Goal: Use online tool/utility: Use online tool/utility

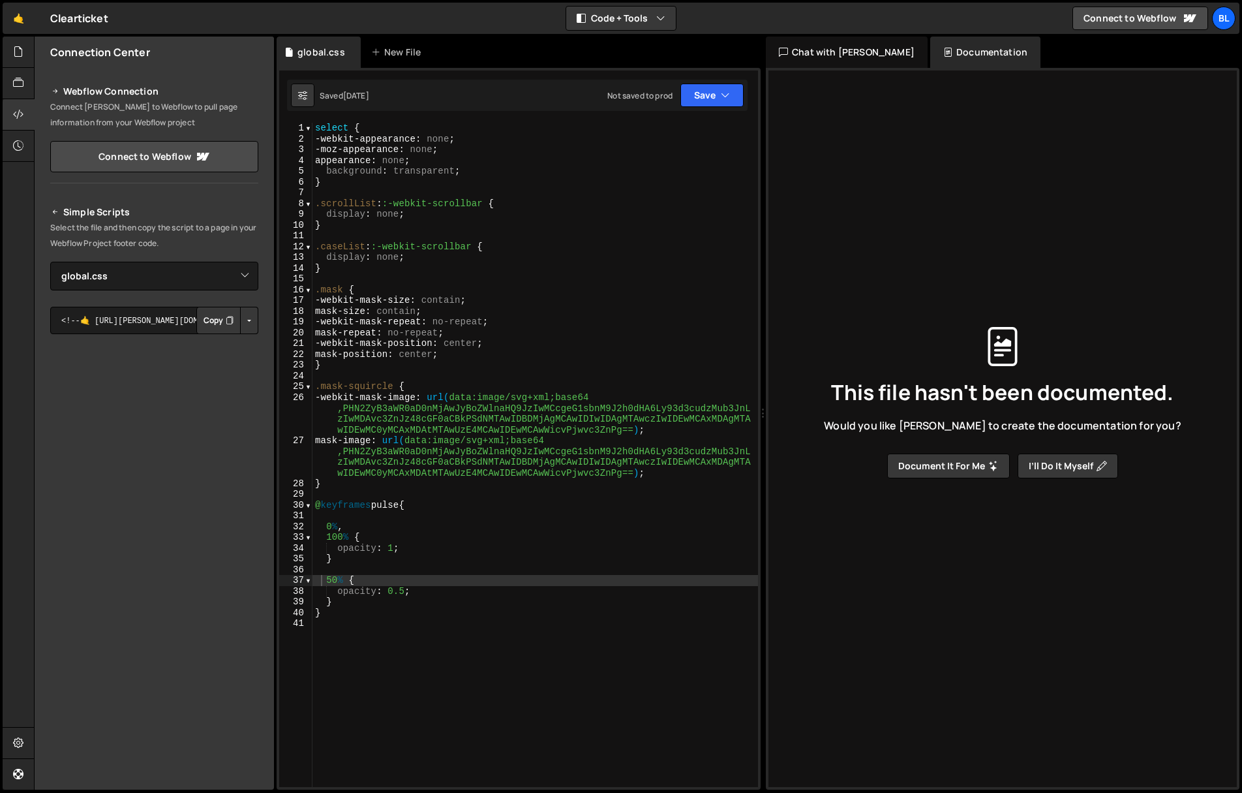
select select "46311"
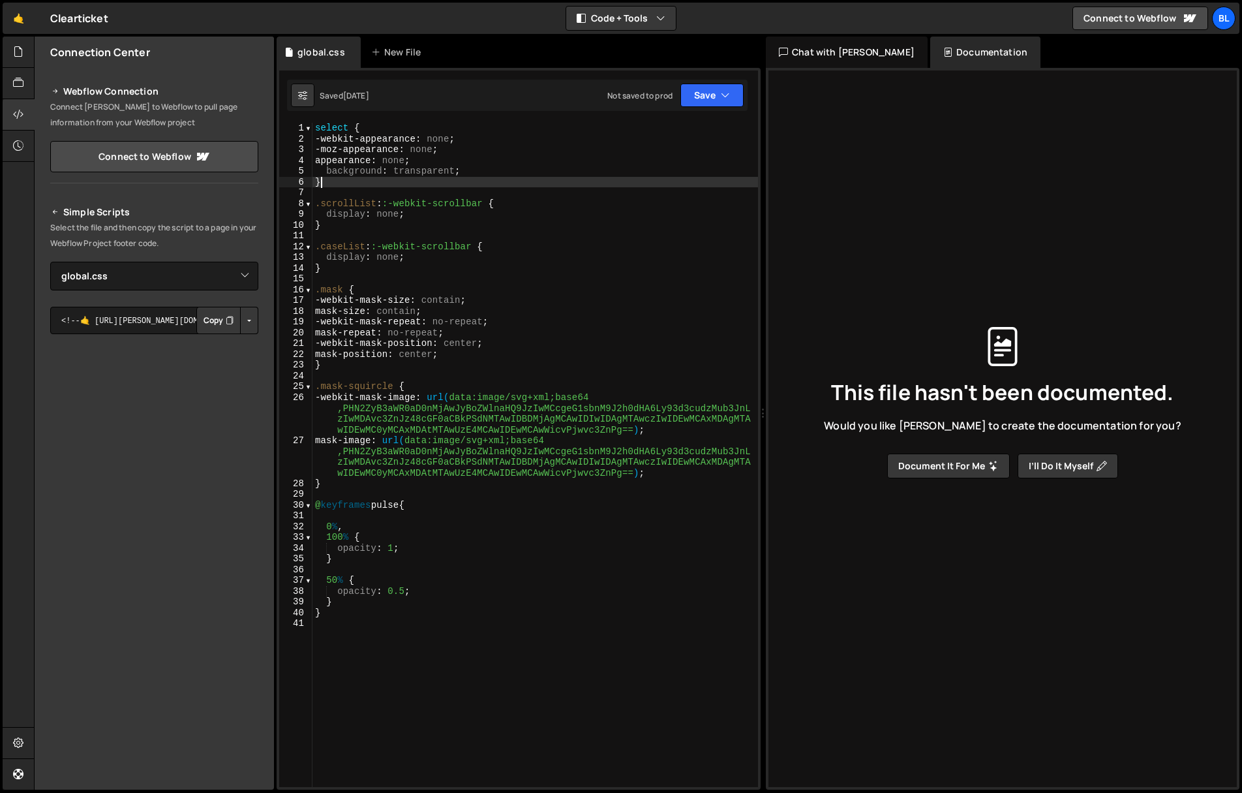
click at [349, 177] on div "select { -webkit-appearance : none ; -moz-appearance : none ; appearance : none…" at bounding box center [535, 466] width 446 height 686
click at [321, 130] on div "select { -webkit-appearance : none ; -moz-appearance : none ; appearance : none…" at bounding box center [535, 466] width 446 height 686
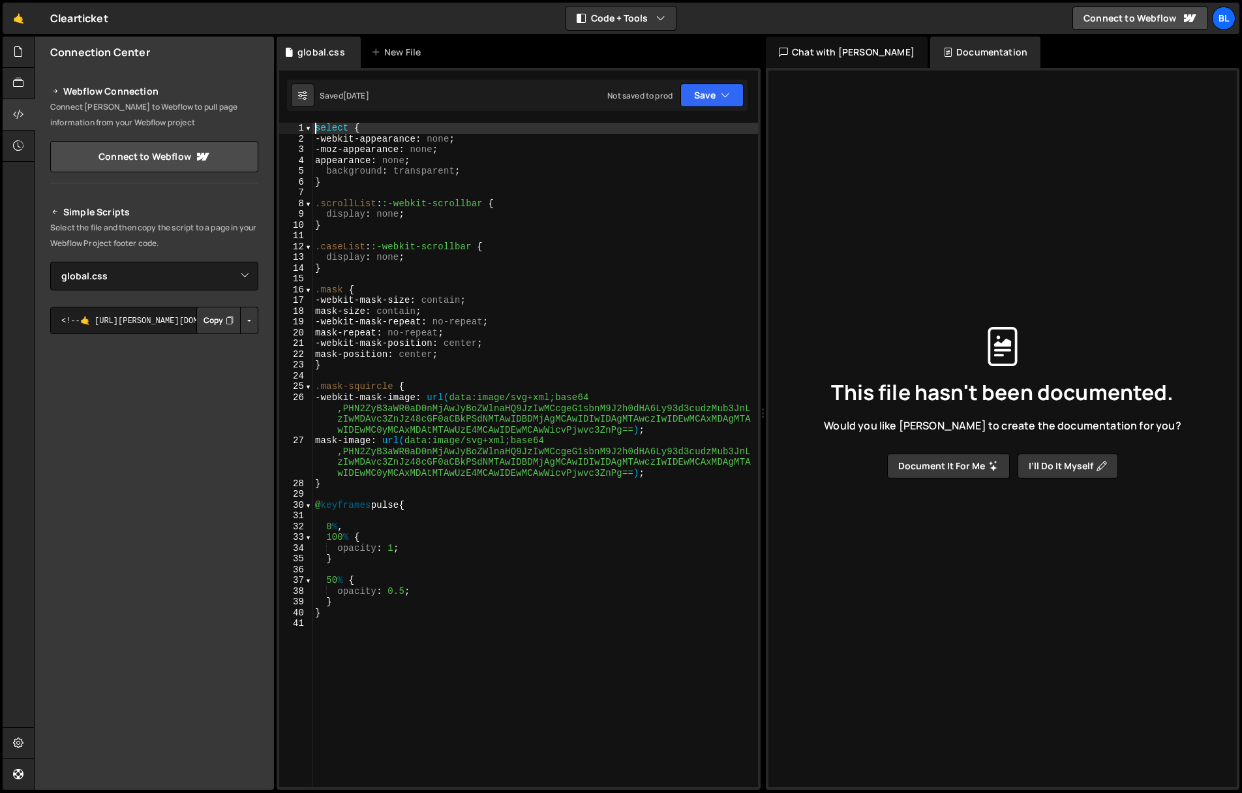
type textarea "select {"
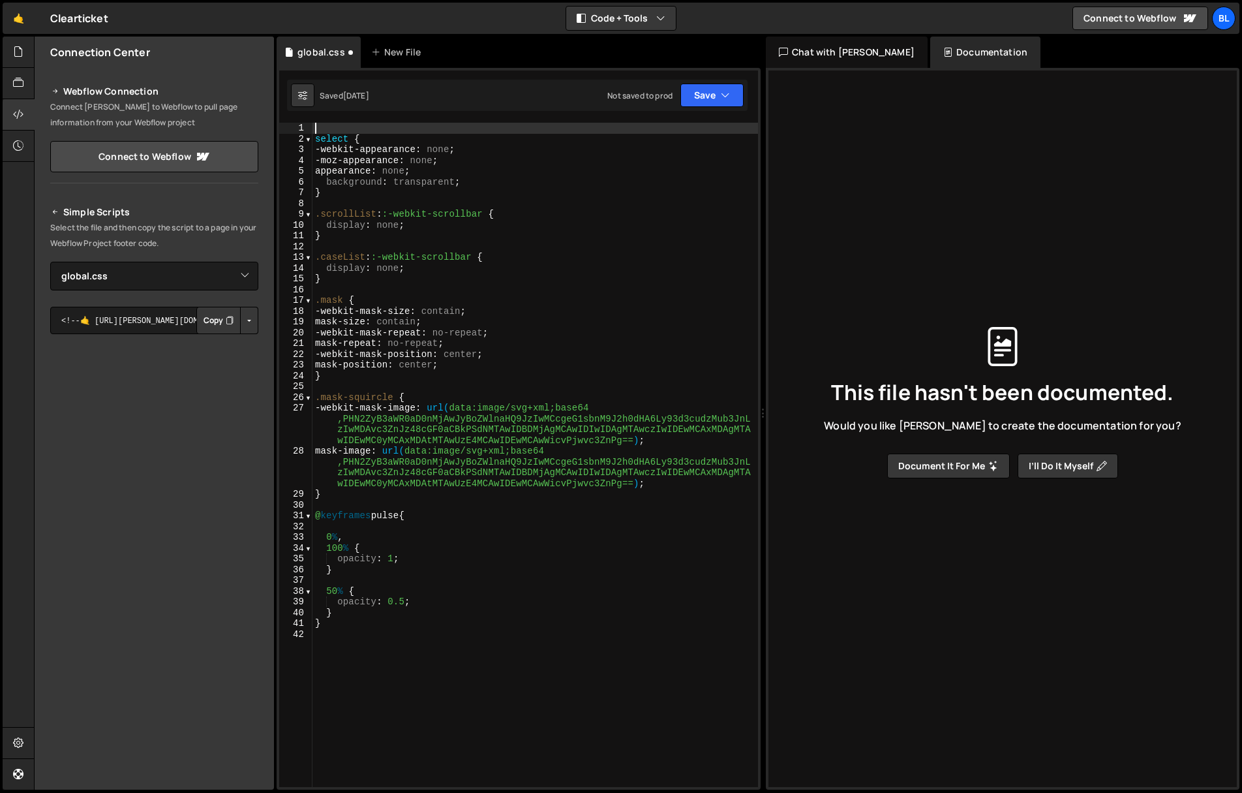
paste textarea
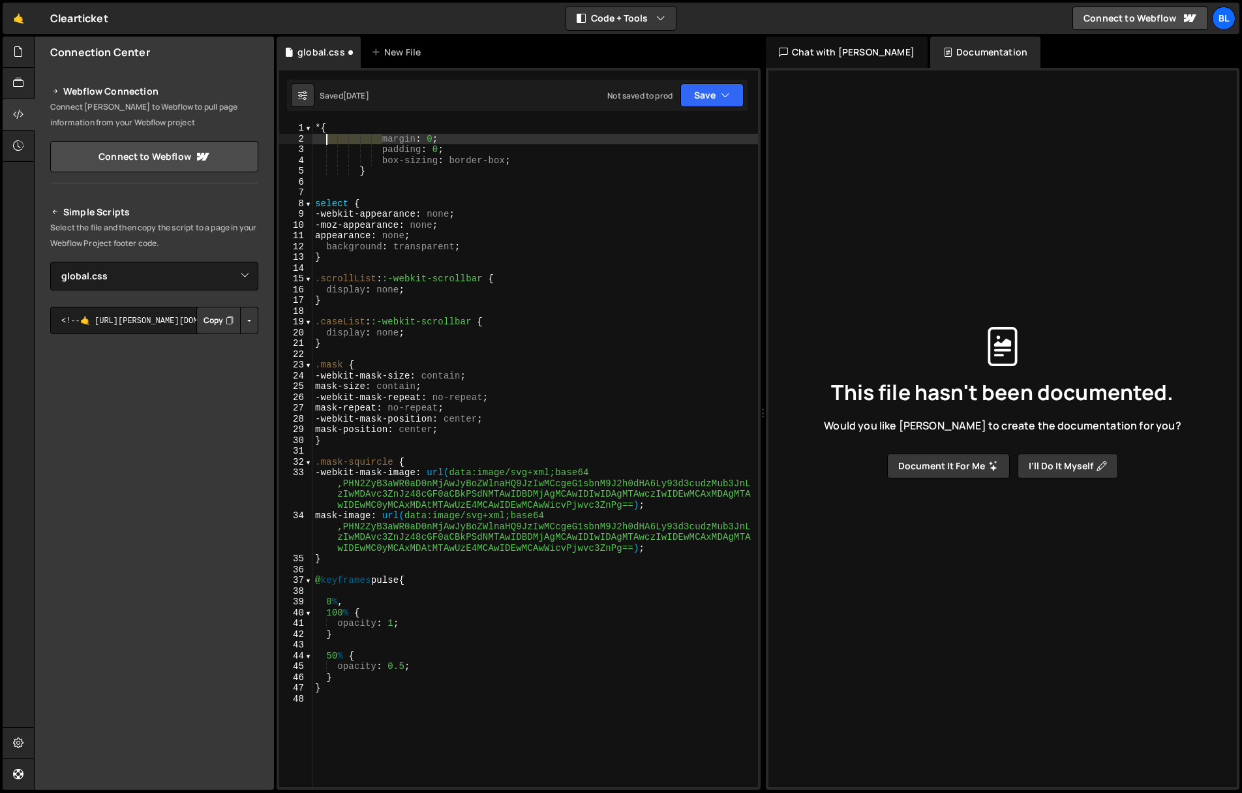
drag, startPoint x: 383, startPoint y: 138, endPoint x: 325, endPoint y: 141, distance: 58.2
click at [325, 141] on div "* { margin : 0 ; padding : 0 ; box-sizing : border-box ; } select { -webkit-app…" at bounding box center [535, 466] width 446 height 686
drag, startPoint x: 384, startPoint y: 149, endPoint x: 326, endPoint y: 155, distance: 57.7
click at [326, 155] on div "* { margin : 0 ; padding : 0 ; box-sizing : border-box ; } select { -webkit-app…" at bounding box center [535, 466] width 446 height 686
drag, startPoint x: 385, startPoint y: 161, endPoint x: 325, endPoint y: 160, distance: 60.0
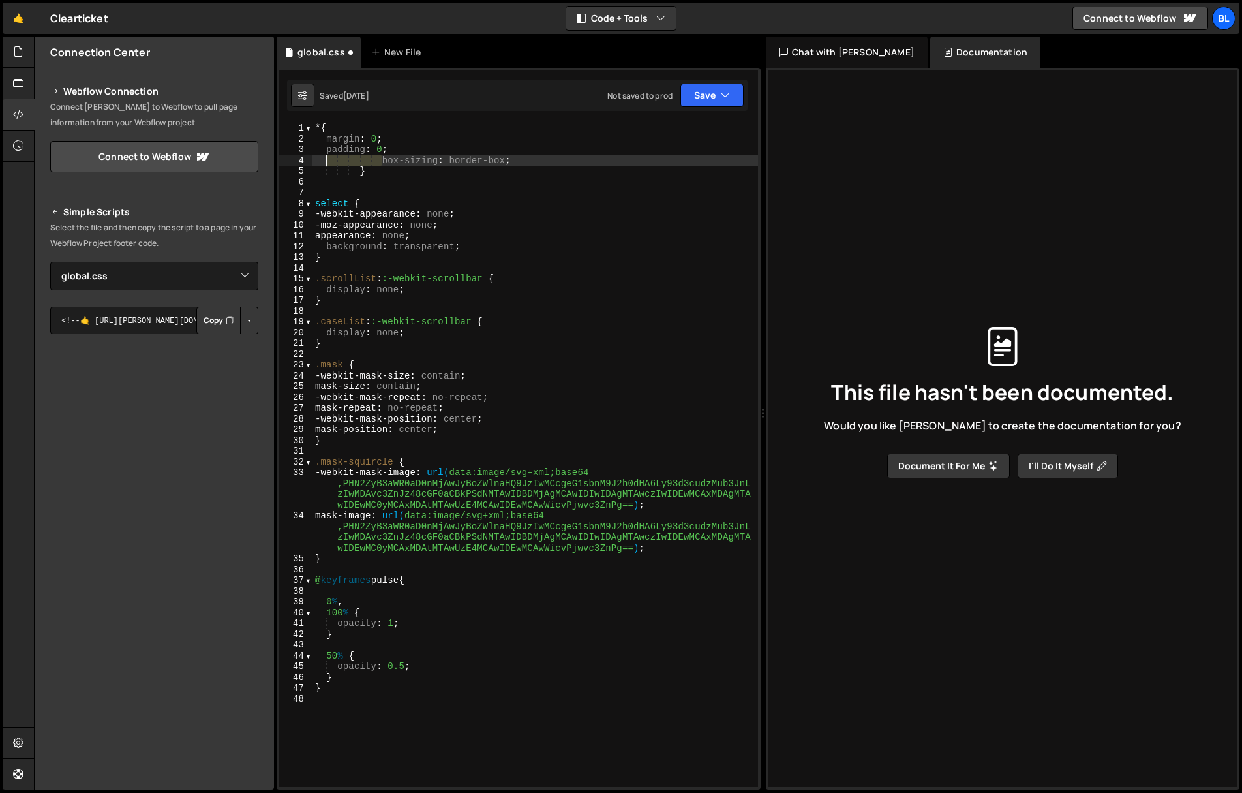
click at [325, 160] on div "* { margin : 0 ; padding : 0 ; box-sizing : border-box ; } select { -webkit-app…" at bounding box center [535, 466] width 446 height 686
drag, startPoint x: 359, startPoint y: 168, endPoint x: 310, endPoint y: 172, distance: 49.7
click at [310, 172] on div "box-sizing: border-box; 1 2 3 4 5 6 7 8 9 10 11 12 13 14 15 16 17 18 19 20 21 2…" at bounding box center [518, 455] width 479 height 664
type textarea "}"
click at [320, 190] on div "* { margin : 0 ; padding : 0 ; box-sizing : border-box ; } select { -webkit-app…" at bounding box center [535, 466] width 446 height 686
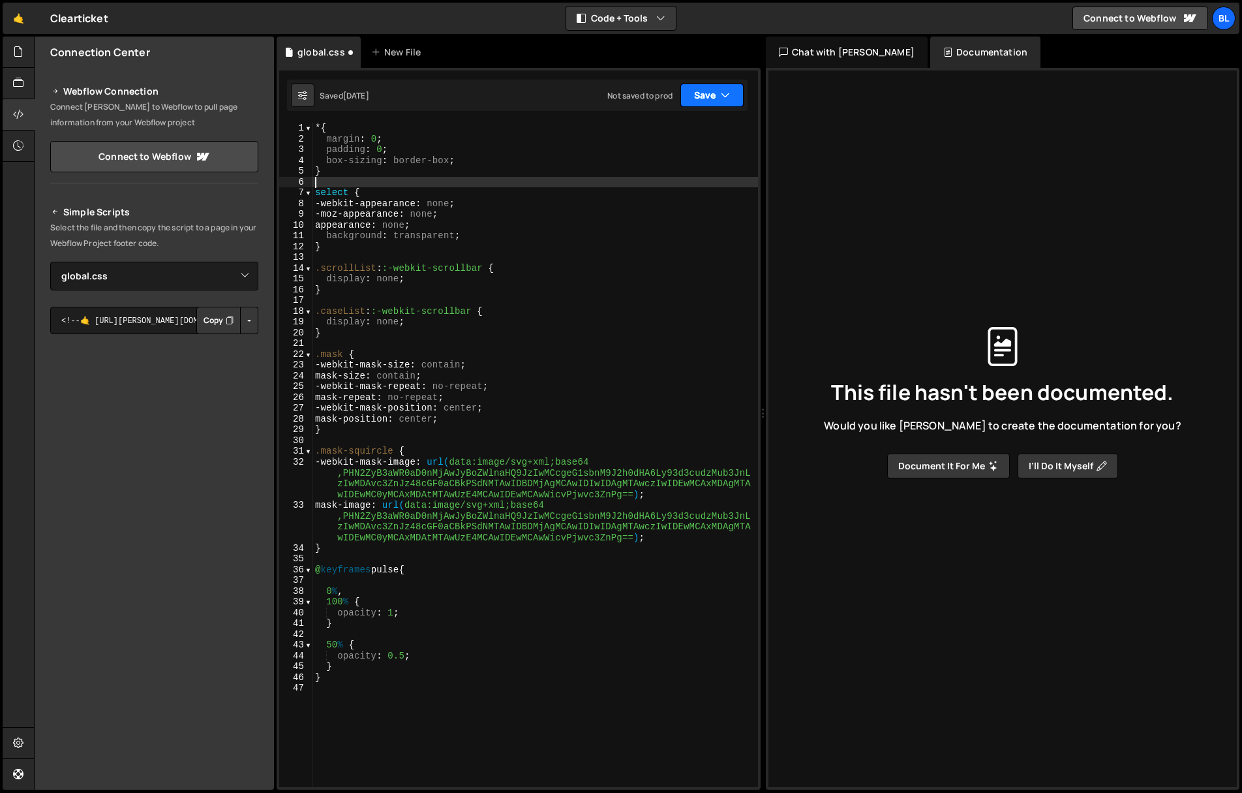
click at [698, 97] on button "Save" at bounding box center [711, 95] width 63 height 23
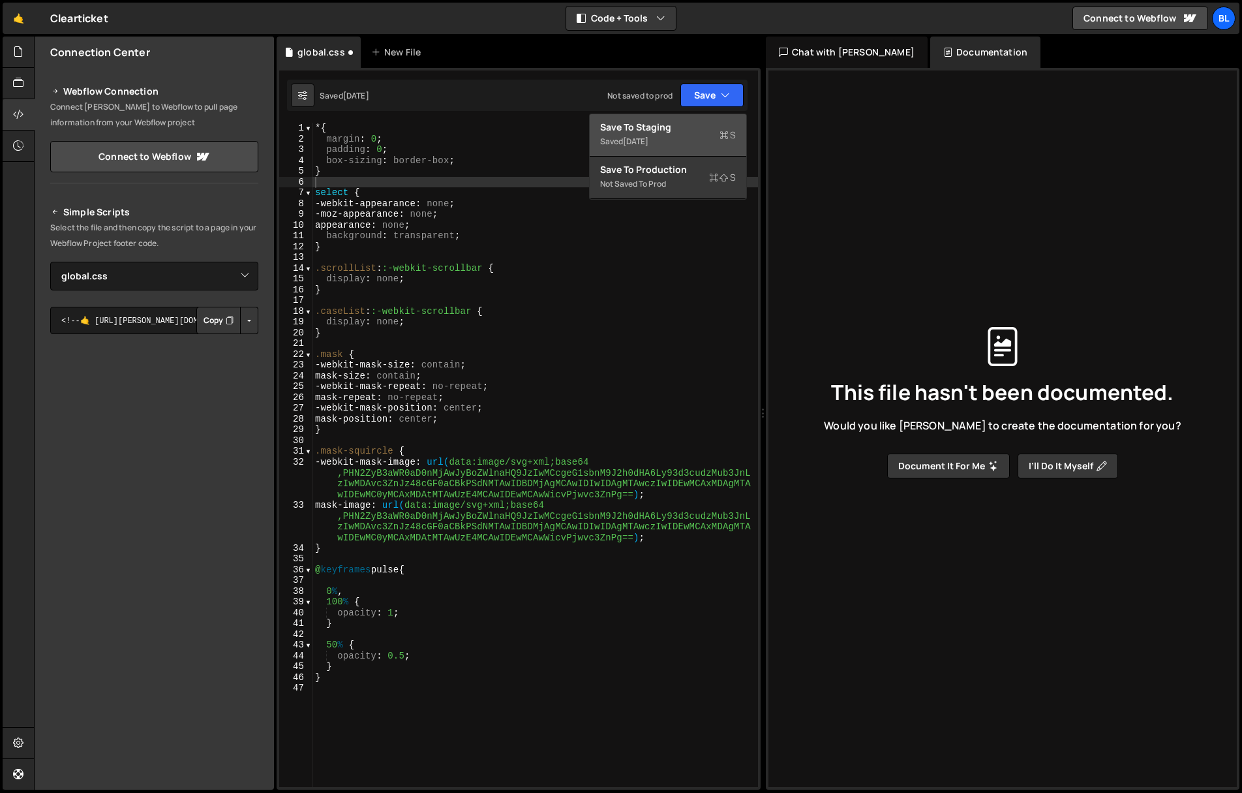
click at [649, 130] on div "Save to Staging S" at bounding box center [668, 127] width 136 height 13
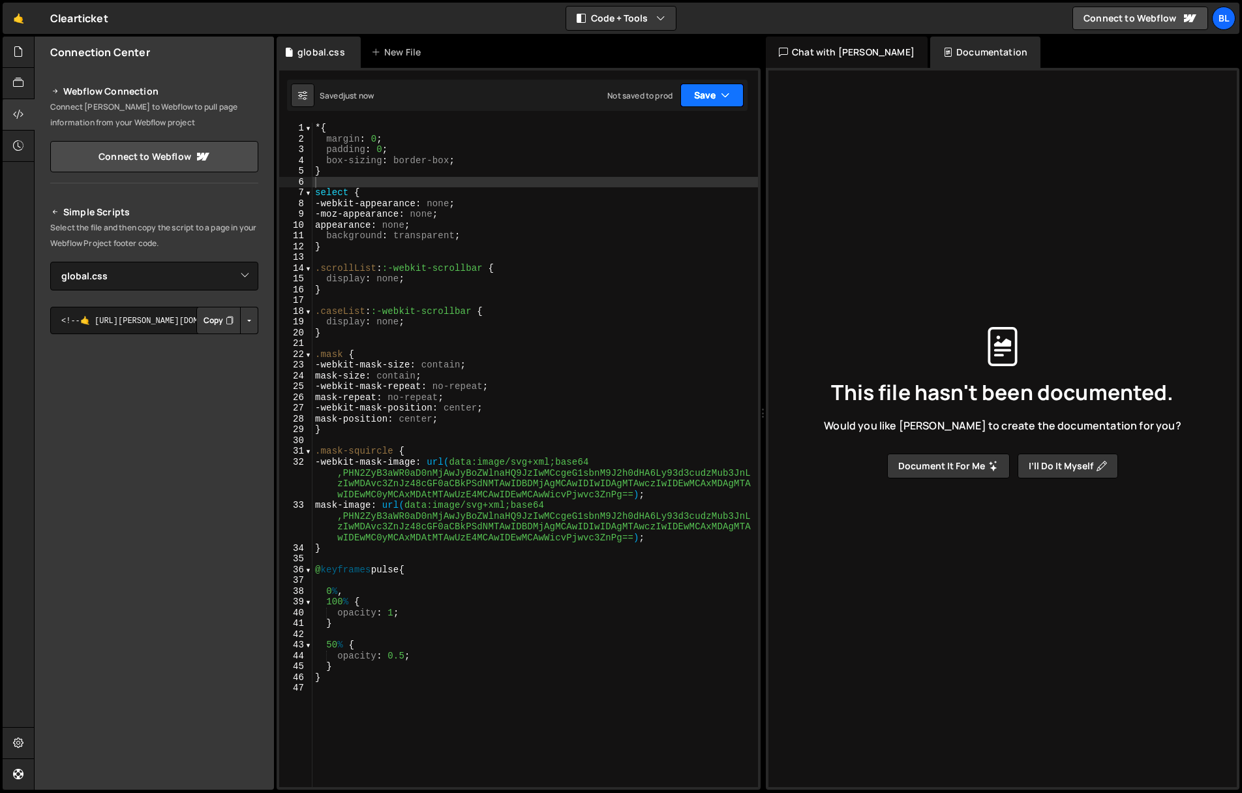
click at [691, 102] on button "Save" at bounding box center [711, 95] width 63 height 23
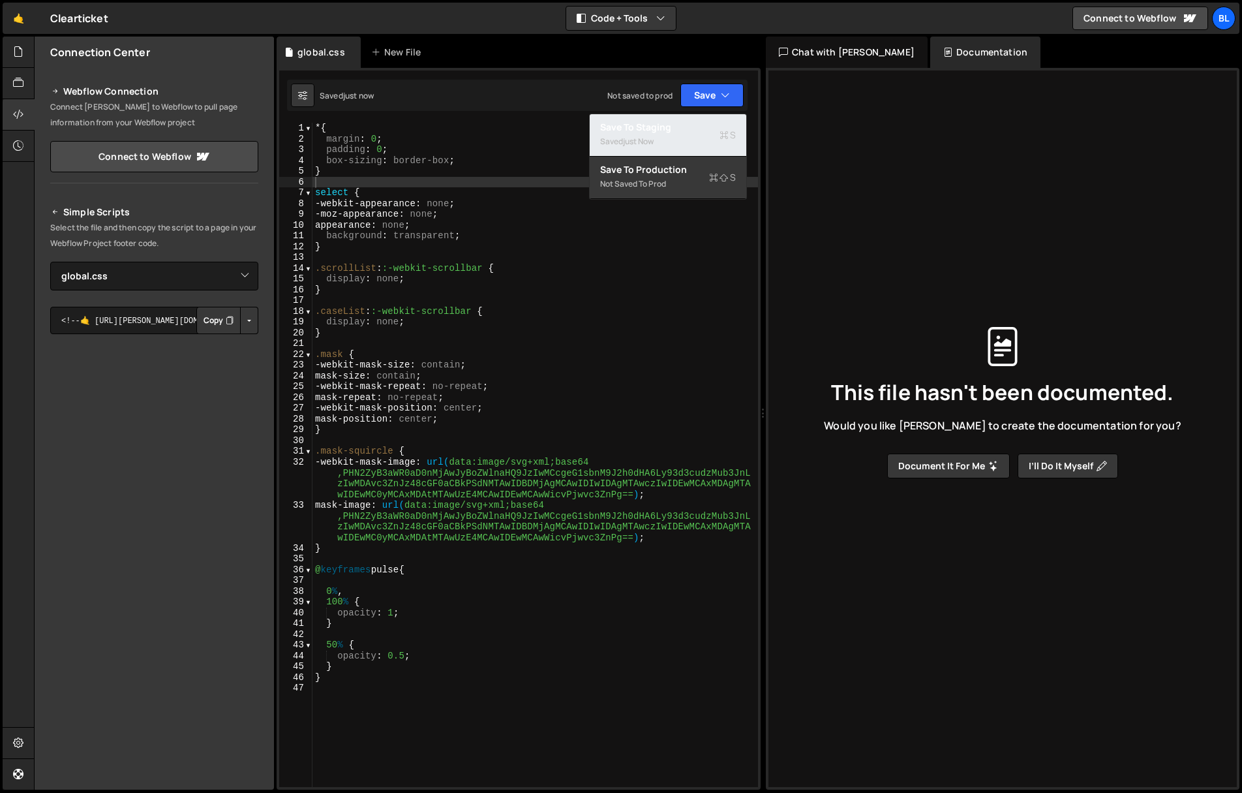
click at [665, 140] on div "Saved just now" at bounding box center [668, 142] width 136 height 16
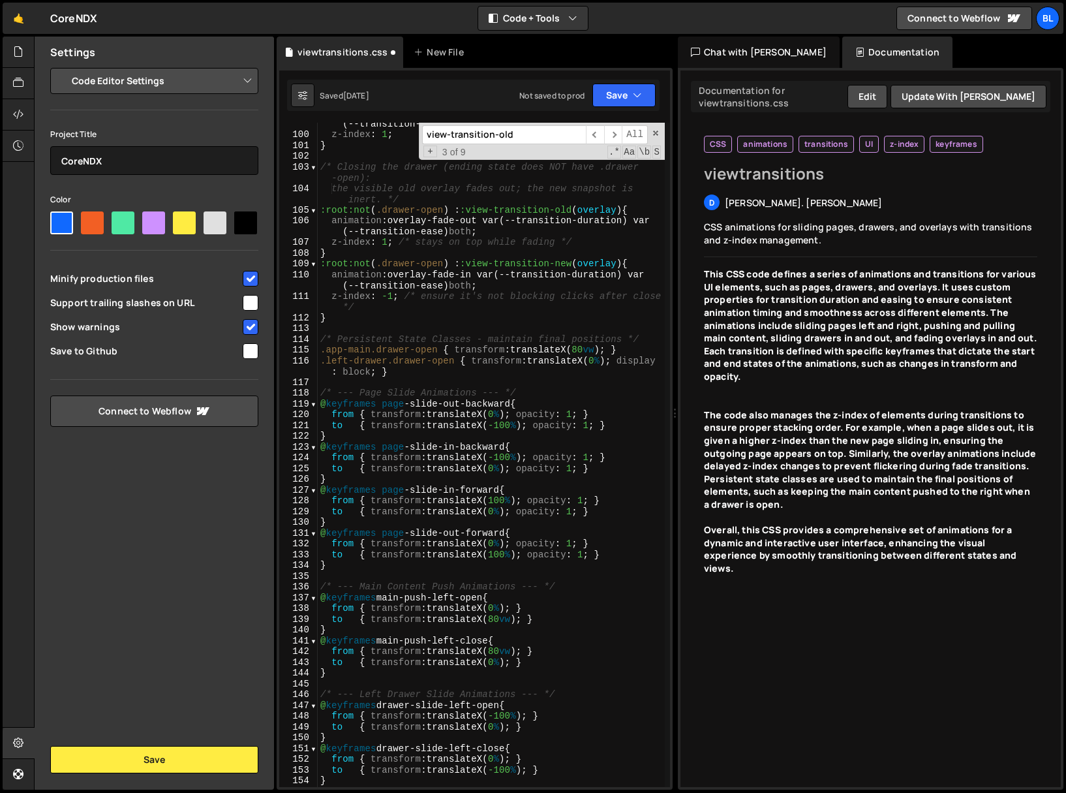
select select "editor"
